Goal: Navigation & Orientation: Find specific page/section

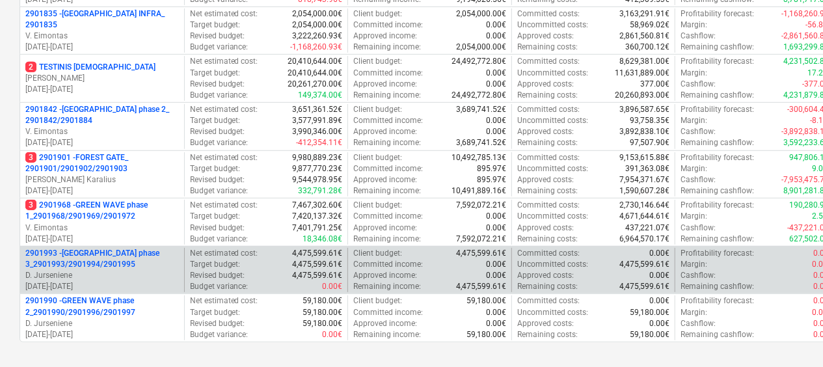
scroll to position [260, 0]
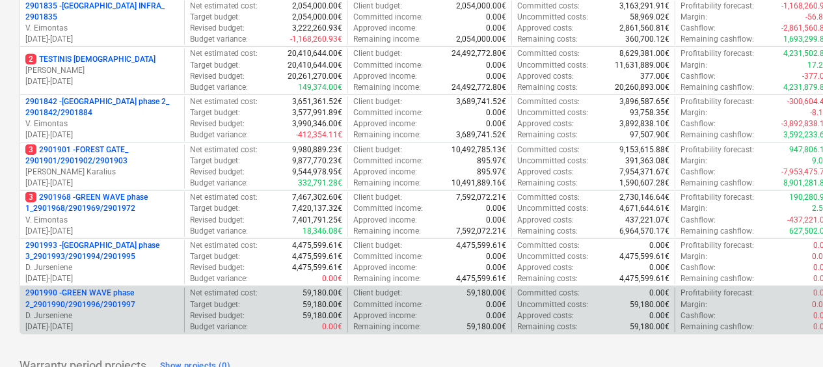
click at [130, 297] on p "2901990 - GREEN WAVE phase 2_2901990/2901996/2901997" at bounding box center [101, 298] width 153 height 22
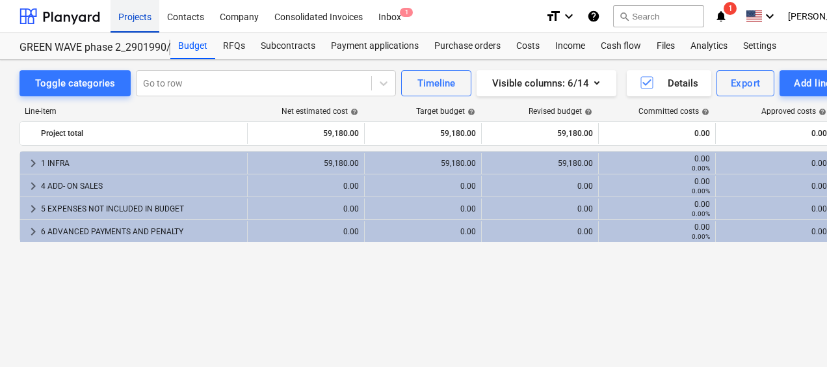
click at [146, 21] on div "Projects" at bounding box center [135, 15] width 49 height 33
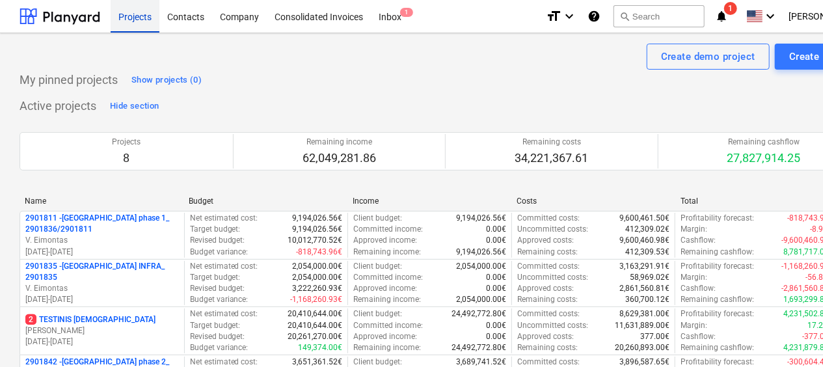
click at [138, 16] on div "Projects" at bounding box center [135, 15] width 49 height 33
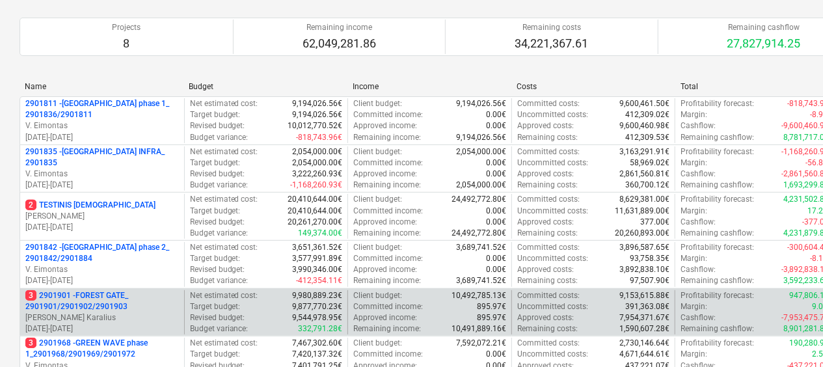
scroll to position [195, 0]
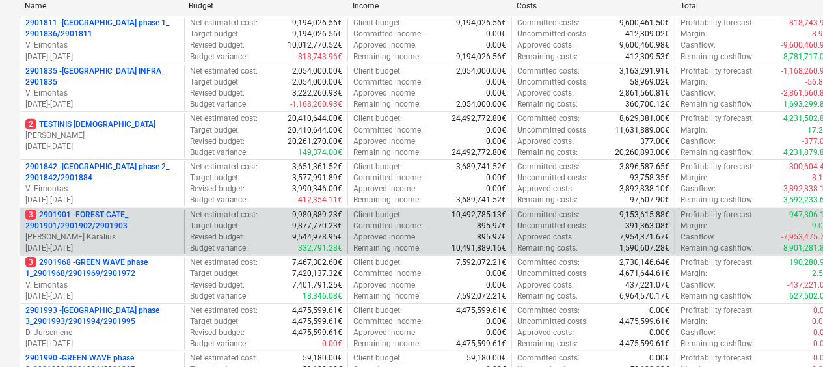
click at [138, 211] on p "3 2901901 - FOREST GATE_ 2901901/2901902/2901903" at bounding box center [101, 220] width 153 height 22
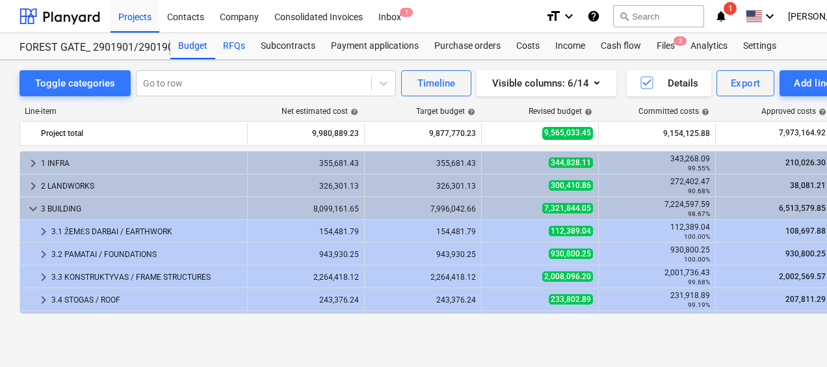
click at [226, 43] on div "RFQs" at bounding box center [234, 46] width 38 height 26
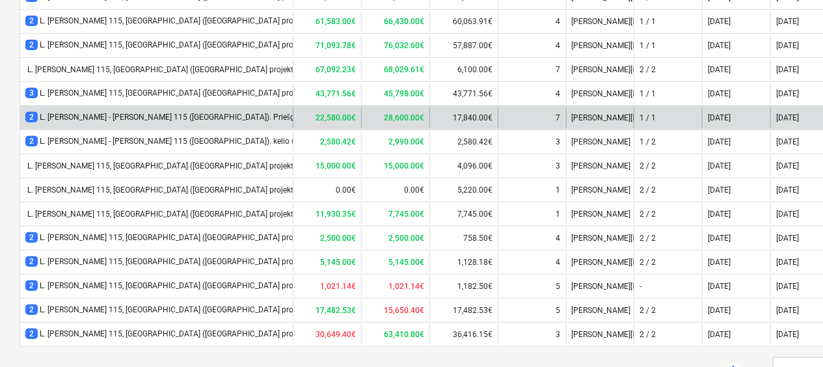
scroll to position [274, 0]
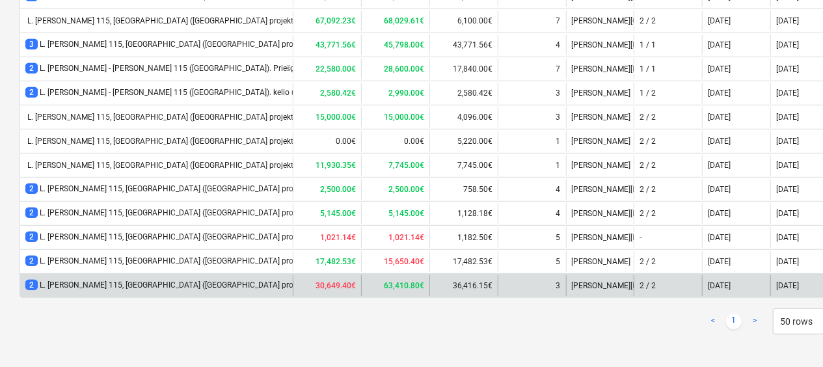
click at [224, 280] on div "2 L. Baliukevičiaus Dzūko g. 115, Vilnius (Forest Gate projekto). Saulės elektr…" at bounding box center [258, 285] width 466 height 11
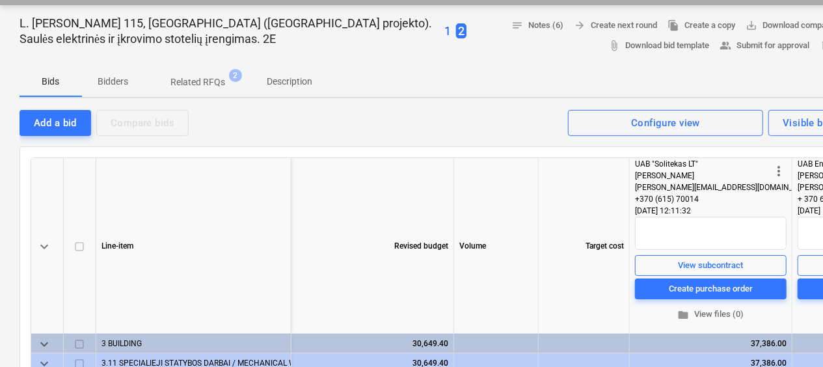
scroll to position [65, 0]
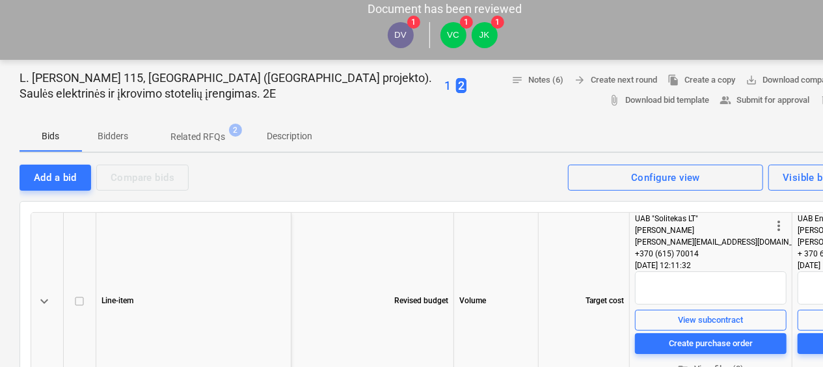
click at [113, 133] on p "Bidders" at bounding box center [113, 136] width 31 height 14
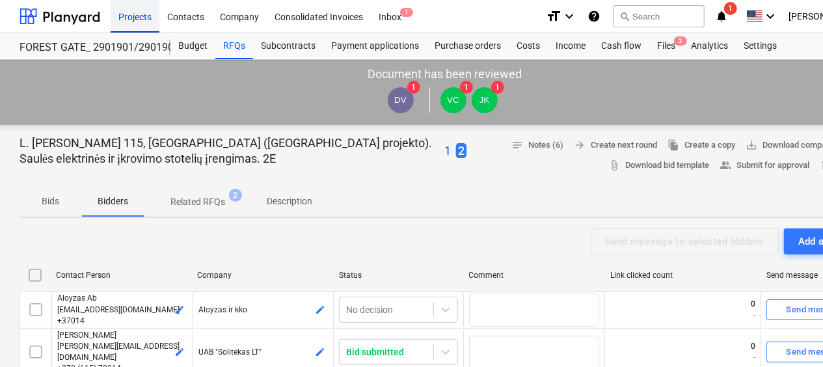
click at [128, 14] on div "Projects" at bounding box center [135, 15] width 49 height 33
